Goal: Download file/media

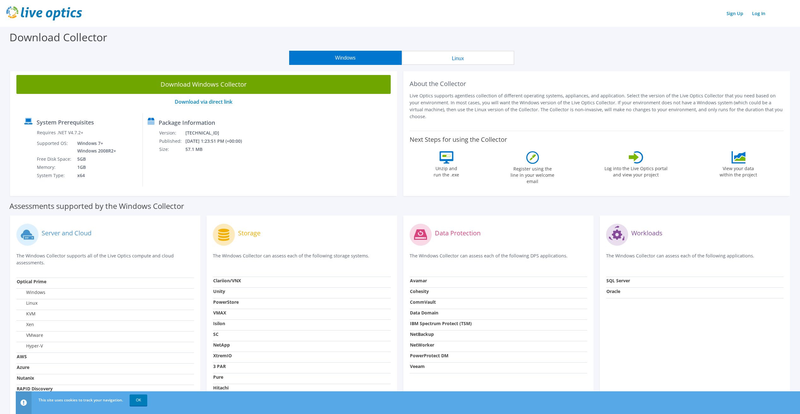
click at [452, 61] on button "Linux" at bounding box center [457, 58] width 113 height 14
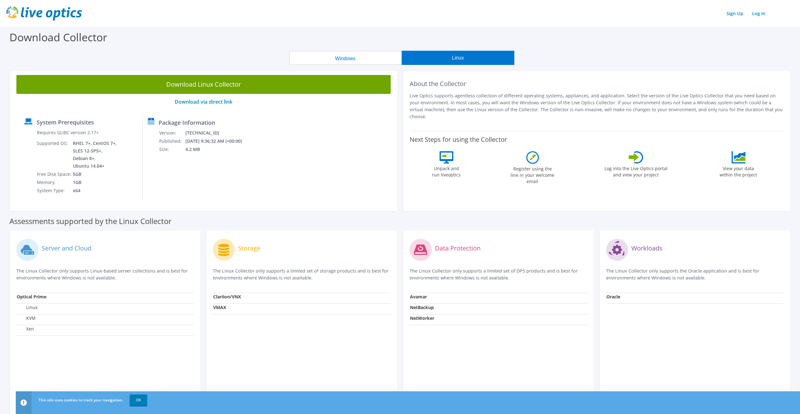
click at [361, 62] on button "Windows" at bounding box center [345, 58] width 113 height 14
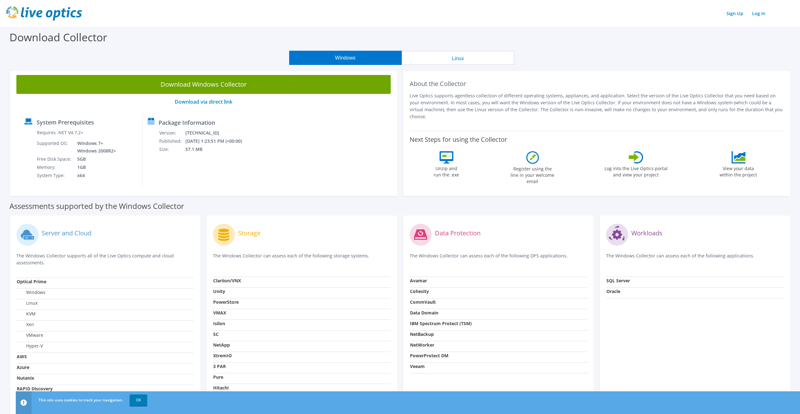
click at [438, 64] on button "Linux" at bounding box center [457, 58] width 113 height 14
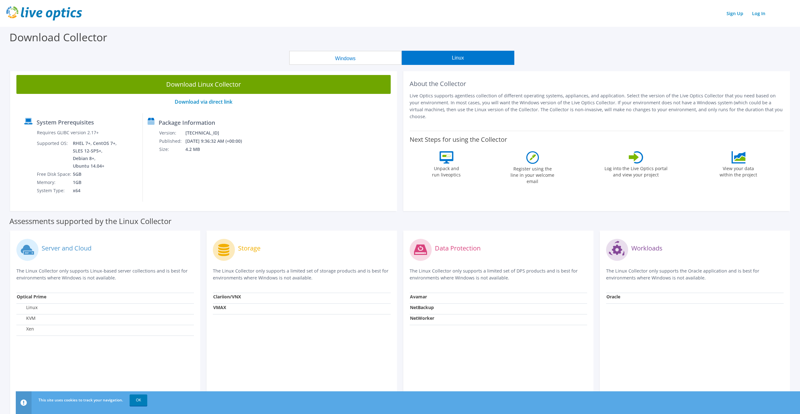
click at [348, 57] on button "Windows" at bounding box center [345, 58] width 113 height 14
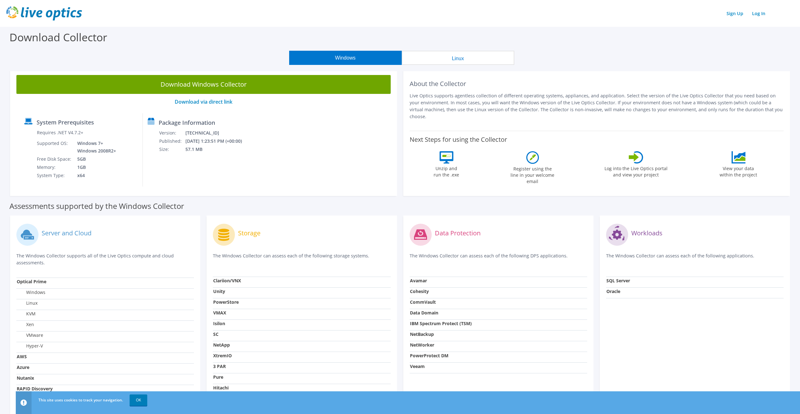
click at [451, 66] on section "Download Collector Windows Linux Download Windows Collector Download via direct…" at bounding box center [400, 248] width 800 height 442
click at [449, 59] on button "Linux" at bounding box center [457, 58] width 113 height 14
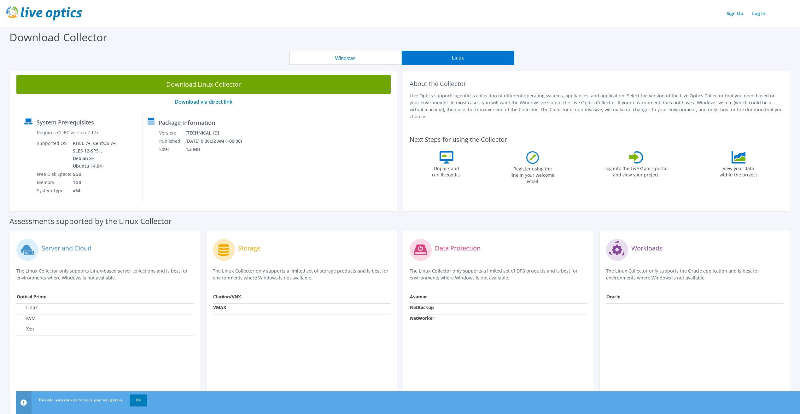
click at [346, 65] on button "Windows" at bounding box center [345, 58] width 113 height 14
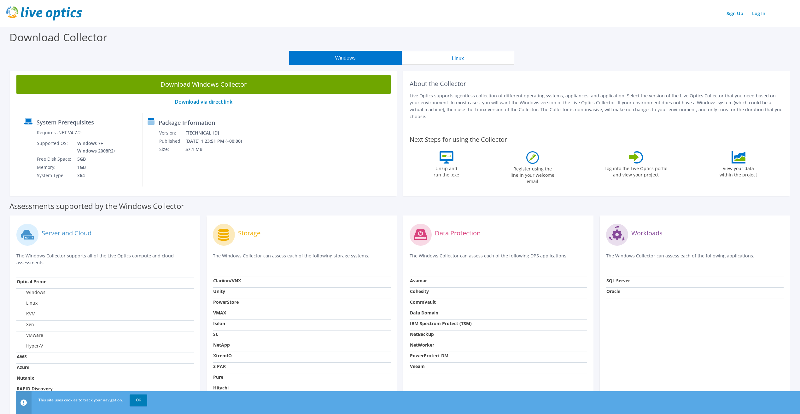
click at [445, 67] on section "Download Collector Windows Linux Download Windows Collector Download via direct…" at bounding box center [400, 248] width 800 height 442
click at [448, 60] on button "Linux" at bounding box center [457, 58] width 113 height 14
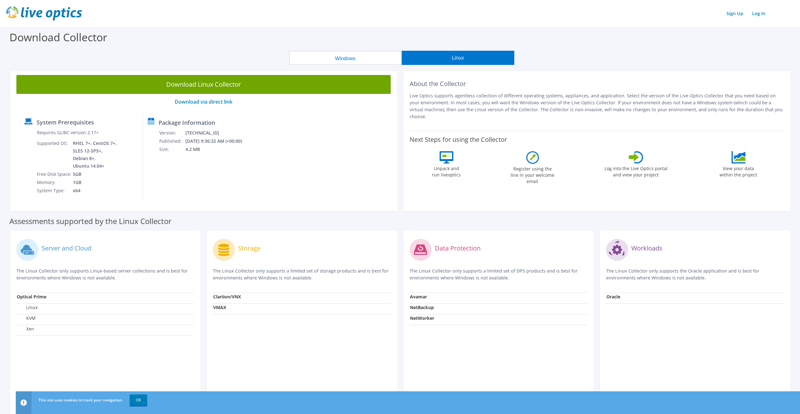
click at [384, 64] on button "Windows" at bounding box center [345, 58] width 113 height 14
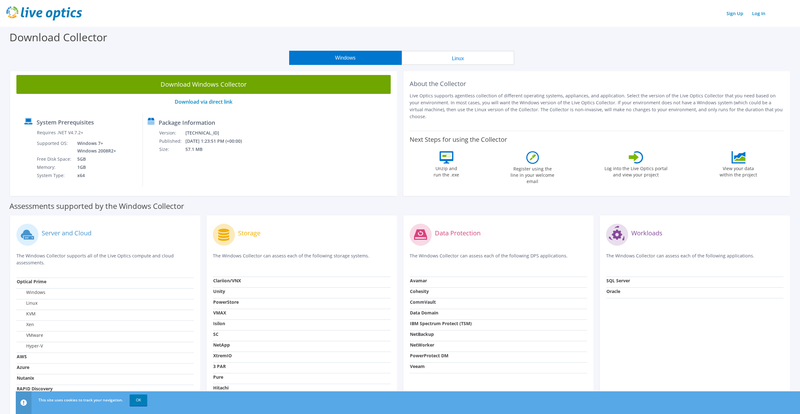
click at [437, 58] on button "Linux" at bounding box center [457, 58] width 113 height 14
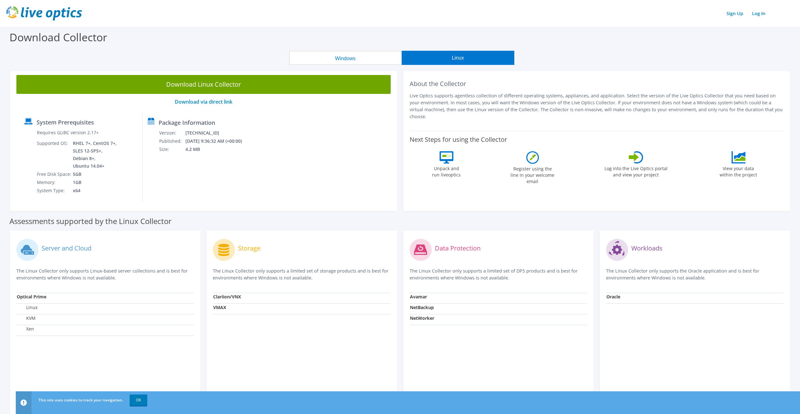
click at [372, 61] on button "Windows" at bounding box center [345, 58] width 113 height 14
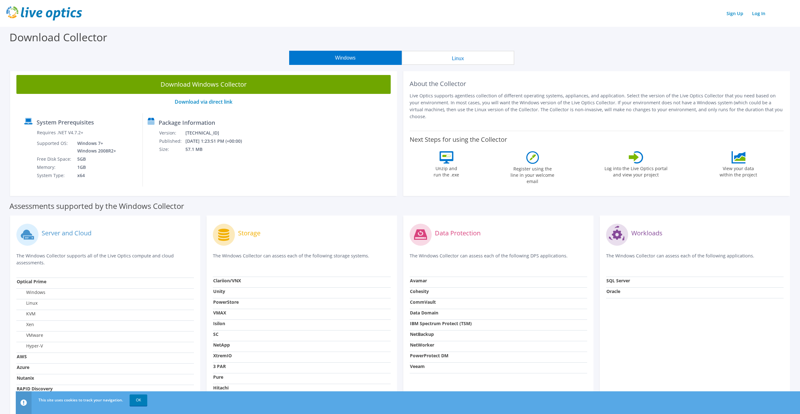
click at [461, 60] on button "Linux" at bounding box center [457, 58] width 113 height 14
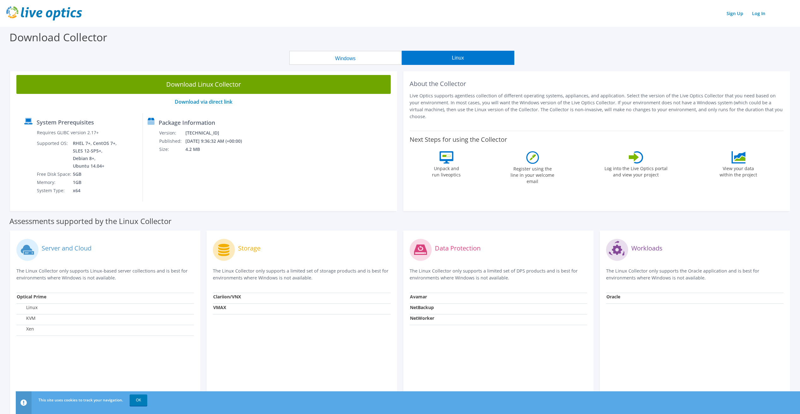
click at [368, 59] on button "Windows" at bounding box center [345, 58] width 113 height 14
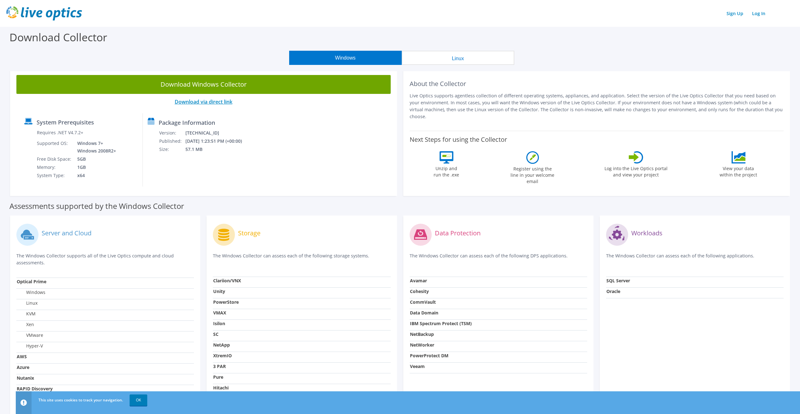
click at [212, 103] on link "Download via direct link" at bounding box center [204, 101] width 58 height 7
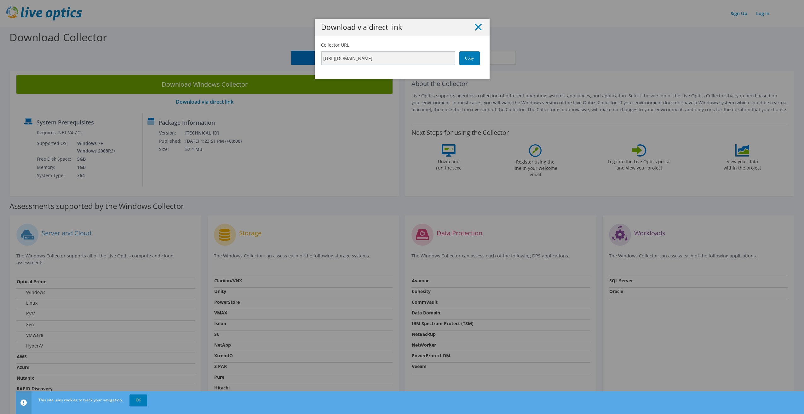
click at [475, 30] on icon at bounding box center [478, 27] width 7 height 7
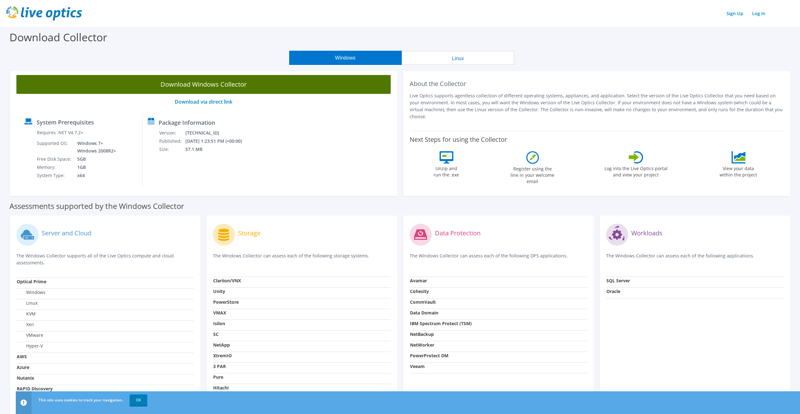
click at [209, 86] on link "Download Windows Collector" at bounding box center [203, 84] width 374 height 19
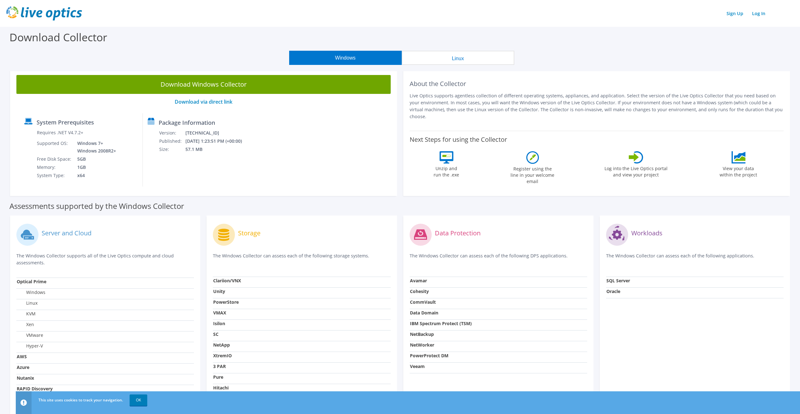
click at [457, 59] on button "Linux" at bounding box center [457, 58] width 113 height 14
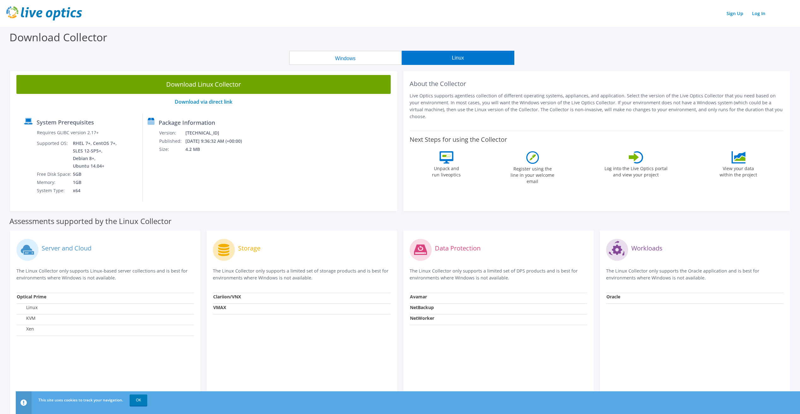
click at [248, 51] on div "Windows Linux" at bounding box center [401, 58] width 790 height 14
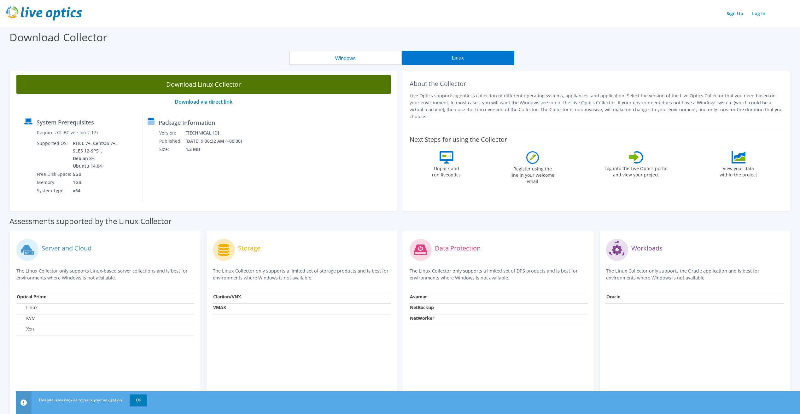
click at [190, 84] on link "Download Linux Collector" at bounding box center [203, 84] width 374 height 19
